Goal: Task Accomplishment & Management: Use online tool/utility

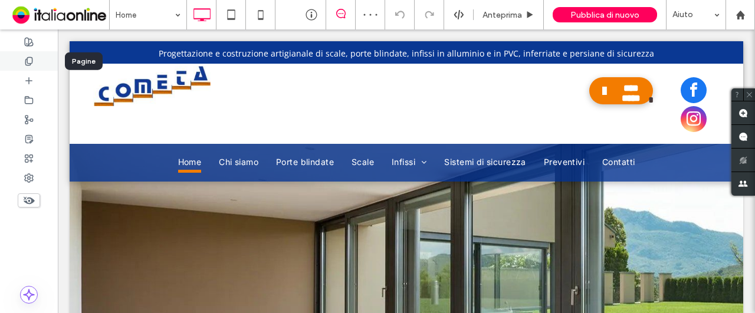
click at [31, 61] on icon at bounding box center [28, 61] width 9 height 9
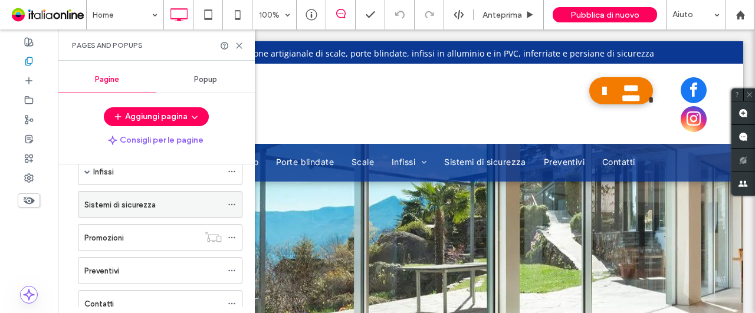
scroll to position [177, 0]
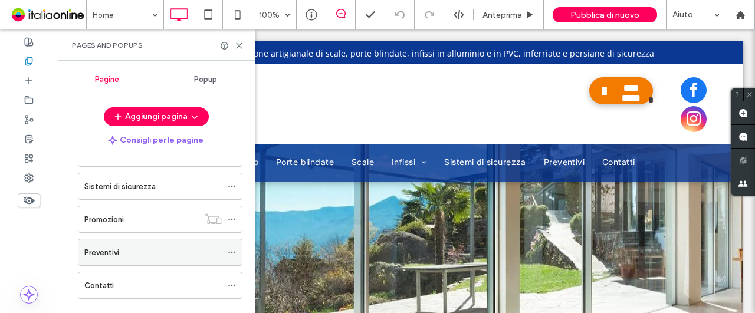
click at [145, 249] on div "Preventivi" at bounding box center [152, 253] width 137 height 12
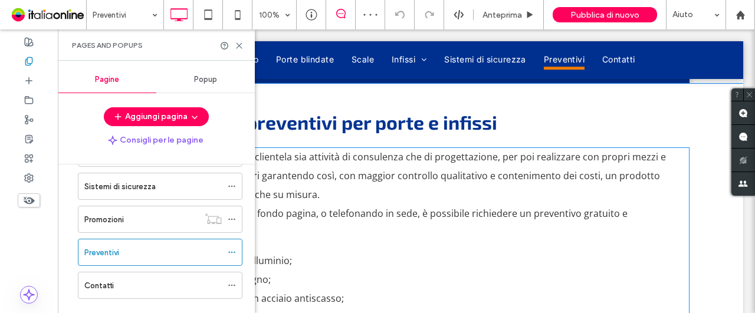
scroll to position [472, 0]
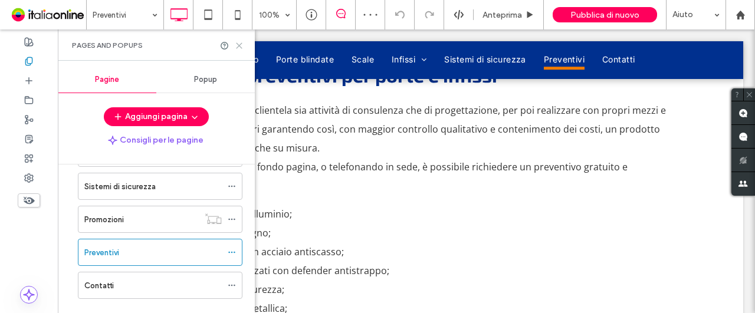
click at [237, 45] on icon at bounding box center [239, 45] width 9 height 9
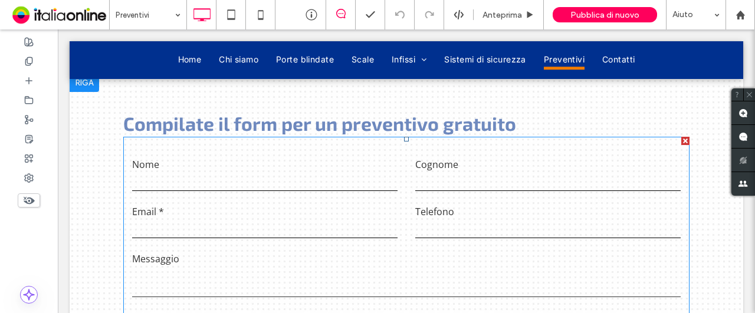
scroll to position [885, 0]
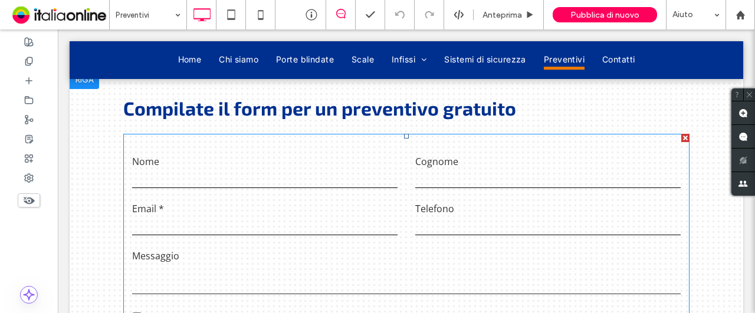
click at [572, 175] on input "text" at bounding box center [547, 179] width 265 height 18
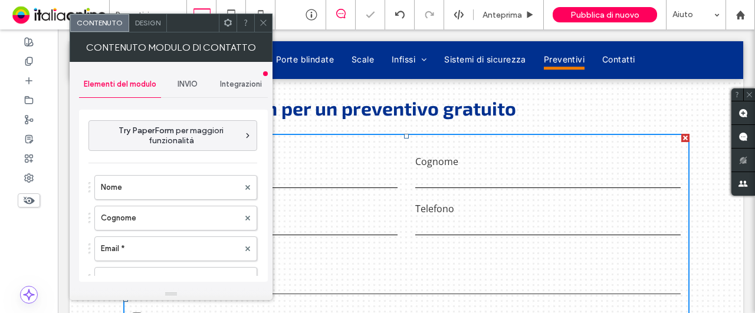
click at [185, 83] on span "INVIO" at bounding box center [188, 84] width 20 height 9
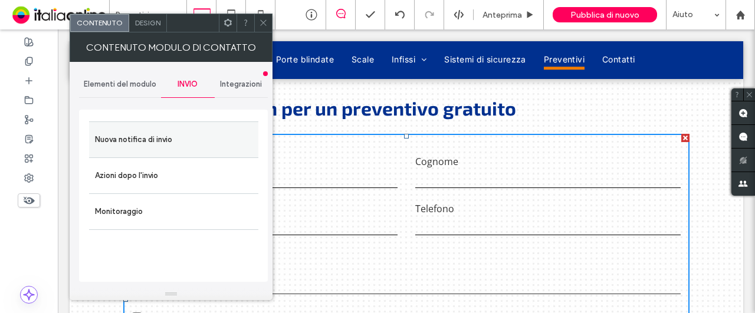
click at [178, 133] on label "Nuova notifica di invio" at bounding box center [174, 140] width 158 height 24
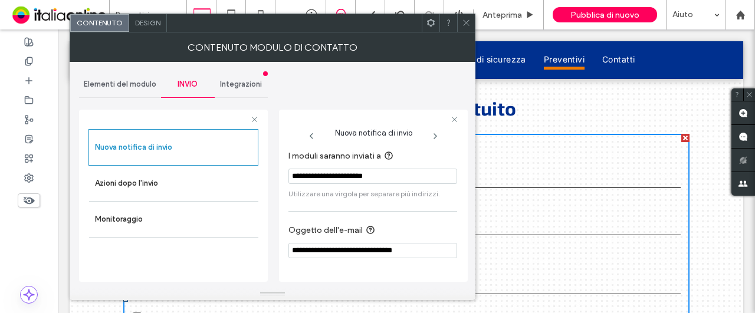
click at [471, 21] on div at bounding box center [466, 23] width 18 height 18
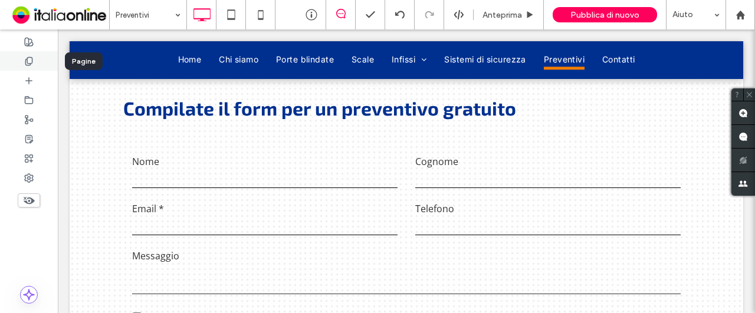
click at [26, 61] on icon at bounding box center [28, 61] width 9 height 9
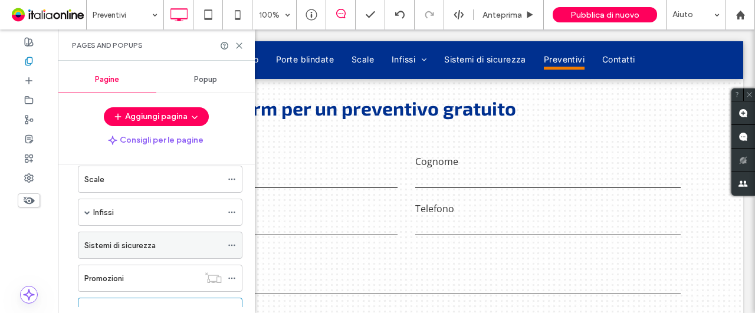
scroll to position [177, 0]
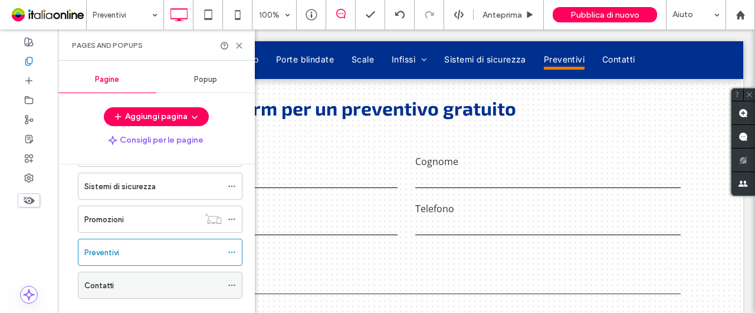
click at [116, 274] on div "Contatti" at bounding box center [152, 286] width 137 height 26
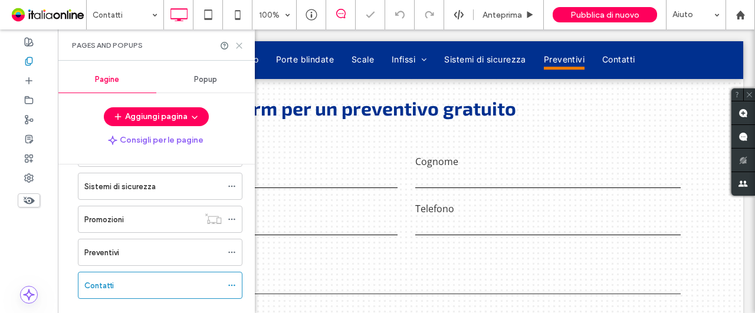
click at [236, 42] on icon at bounding box center [239, 45] width 9 height 9
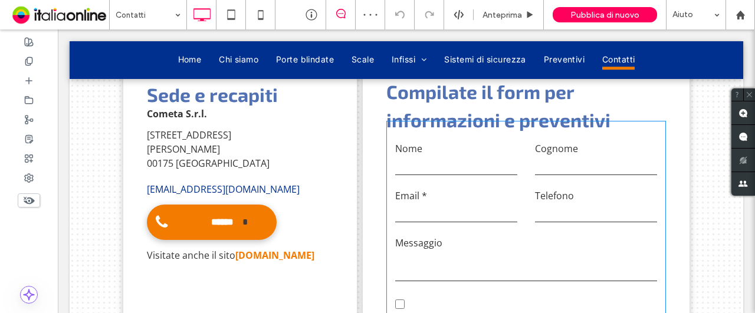
scroll to position [472, 0]
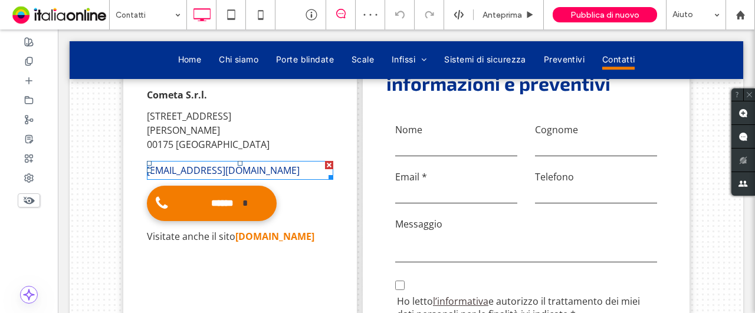
click at [172, 164] on link "[EMAIL_ADDRESS][DOMAIN_NAME]" at bounding box center [223, 170] width 153 height 13
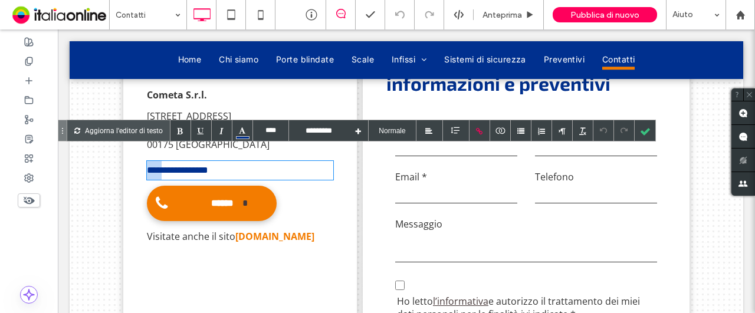
drag, startPoint x: 159, startPoint y: 157, endPoint x: 143, endPoint y: 158, distance: 15.9
click at [147, 166] on link "**********" at bounding box center [177, 170] width 61 height 9
click at [645, 132] on div at bounding box center [645, 130] width 21 height 21
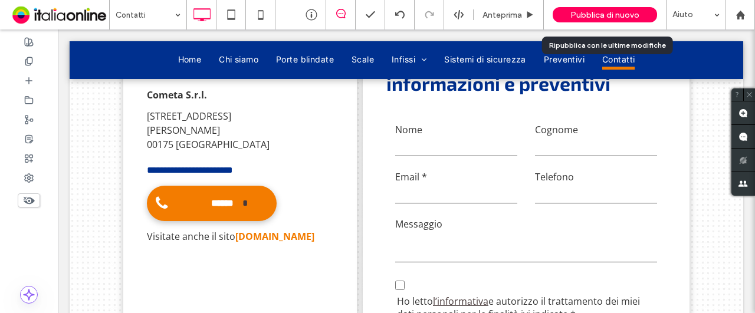
click at [623, 16] on span "Pubblica di nuovo" at bounding box center [604, 15] width 69 height 10
